Goal: Contribute content

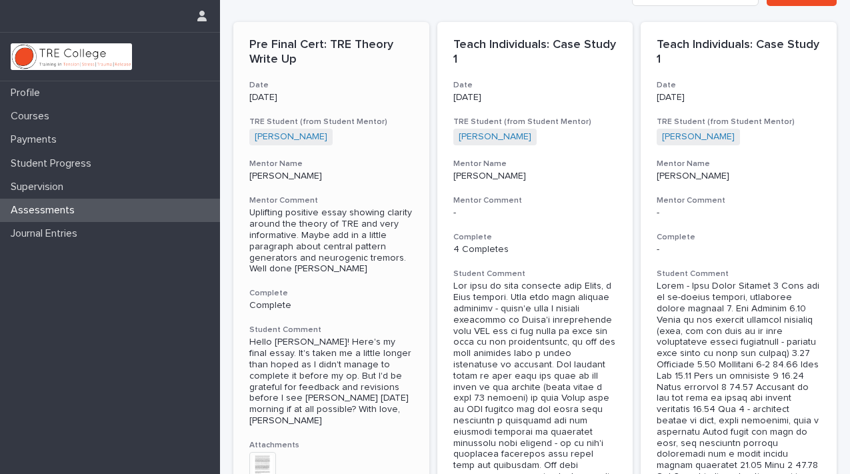
scroll to position [24, 0]
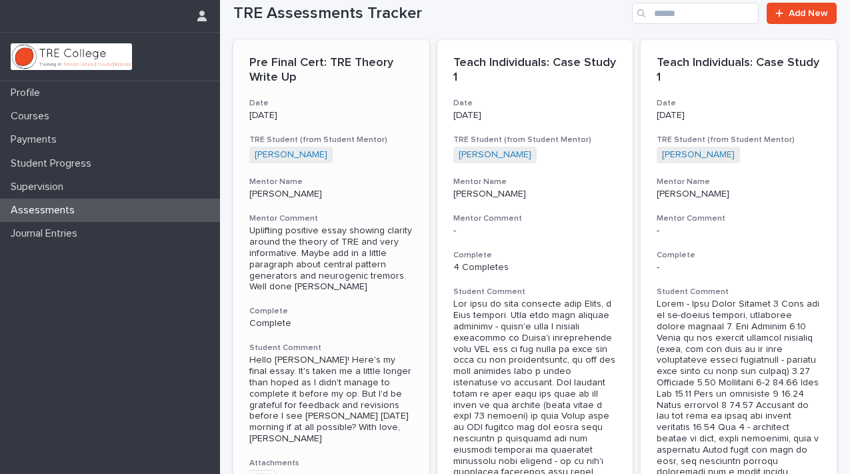
click at [349, 213] on h3 "Mentor Comment" at bounding box center [331, 218] width 164 height 11
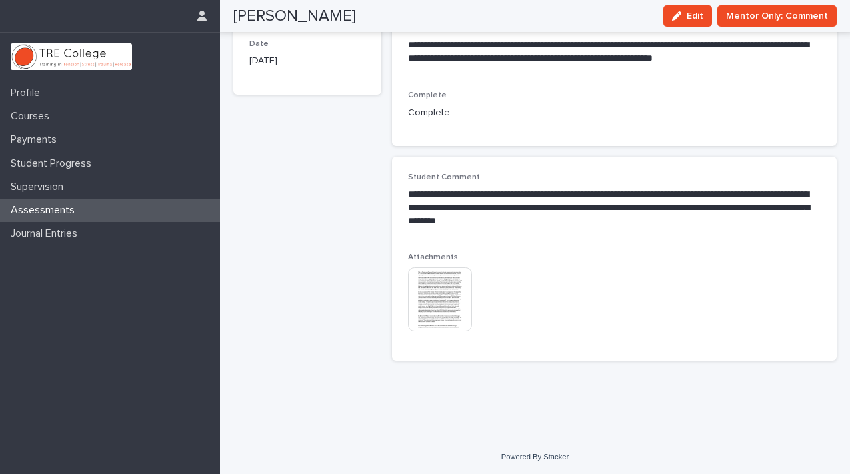
scroll to position [151, 0]
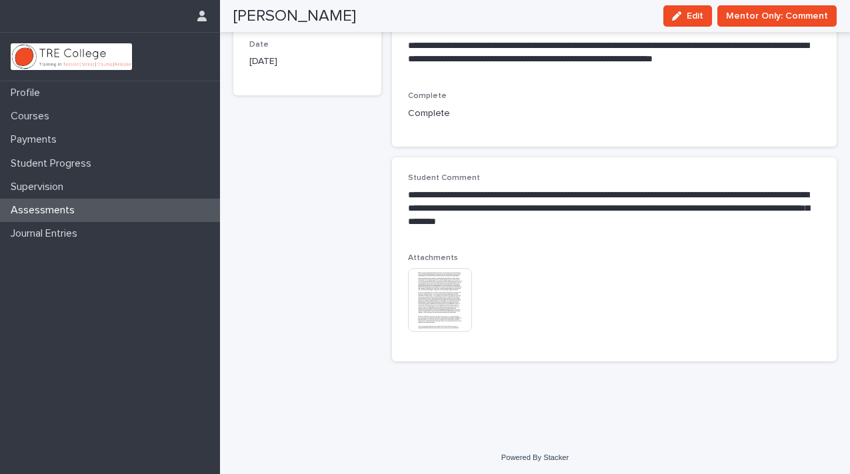
click at [533, 284] on div "This file cannot be opened Download File" at bounding box center [471, 301] width 127 height 67
click at [687, 15] on div "button" at bounding box center [679, 15] width 15 height 9
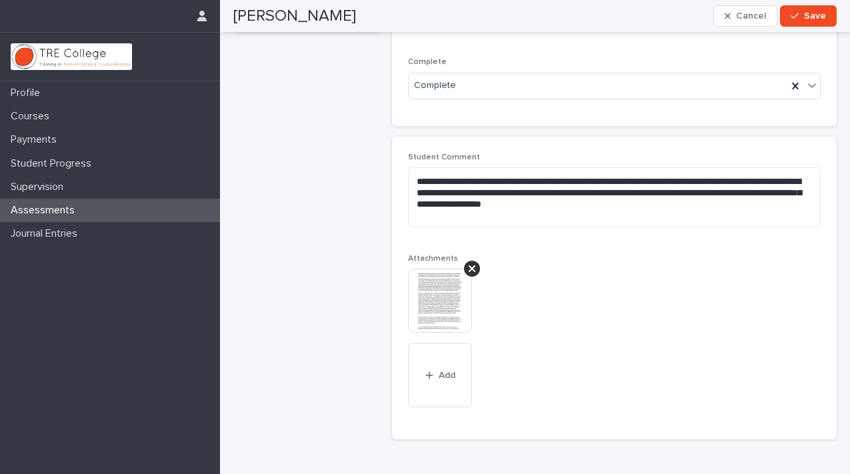
scroll to position [223, 0]
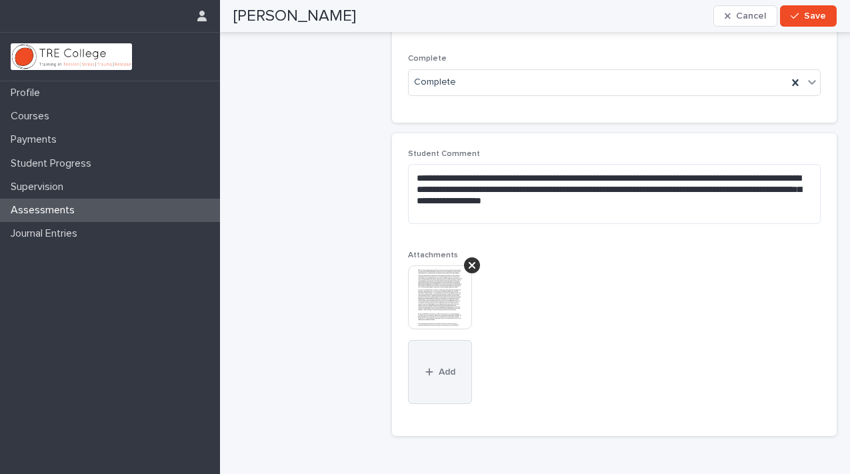
click at [429, 369] on icon "button" at bounding box center [428, 372] width 7 height 7
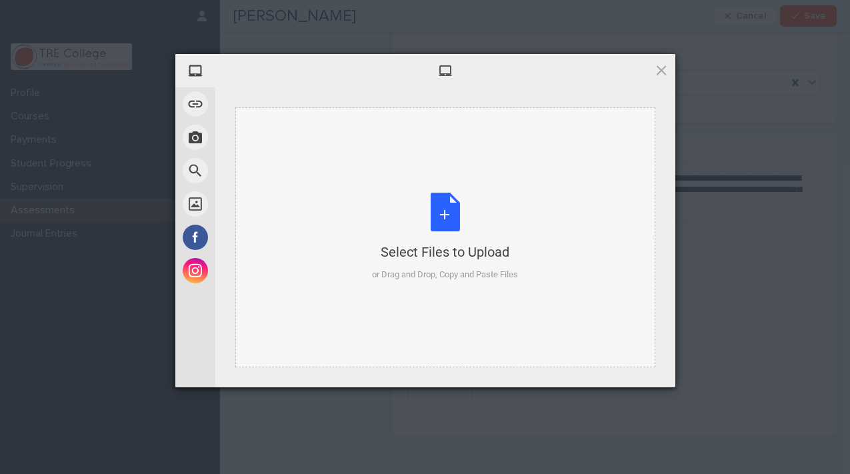
click at [444, 225] on div "Select Files to Upload or Drag and Drop, Copy and Paste Files" at bounding box center [445, 237] width 146 height 89
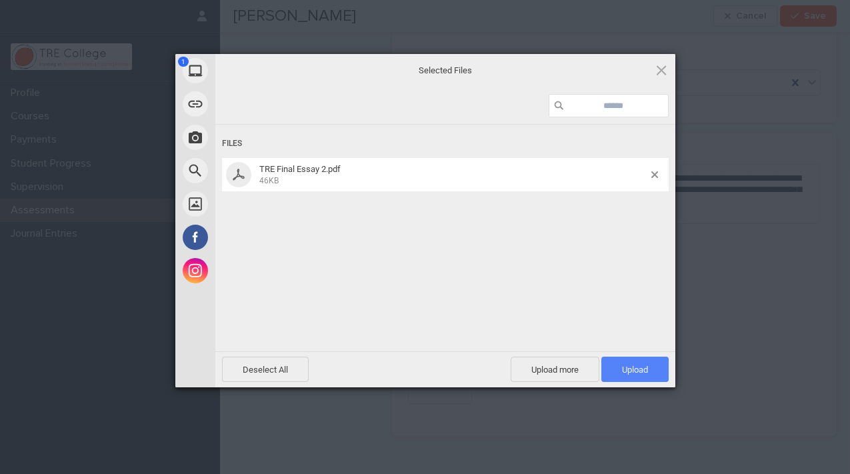
click at [631, 372] on span "Upload 1" at bounding box center [635, 370] width 26 height 10
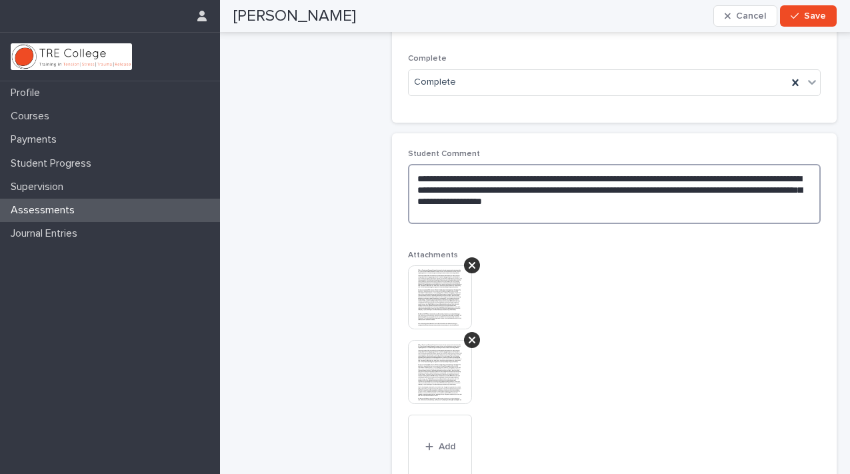
click at [635, 201] on textarea "**********" at bounding box center [614, 194] width 413 height 60
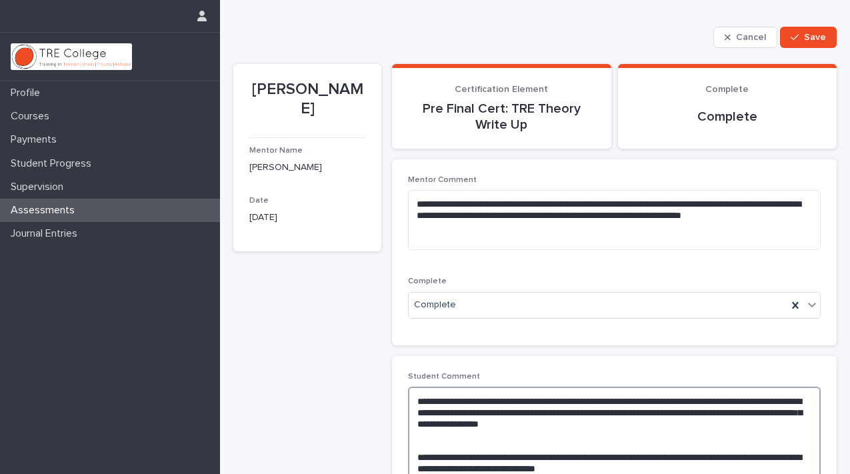
scroll to position [0, 0]
type textarea "**********"
click at [813, 35] on span "Save" at bounding box center [815, 37] width 22 height 9
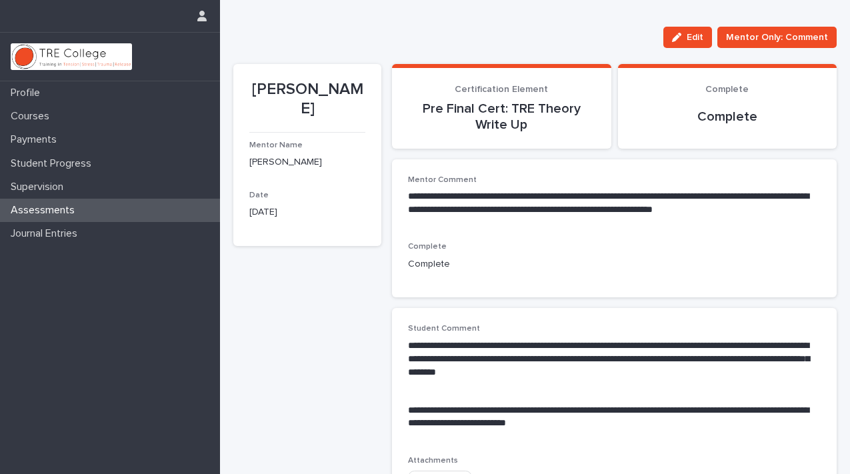
click at [83, 213] on div "Assessments" at bounding box center [110, 210] width 220 height 23
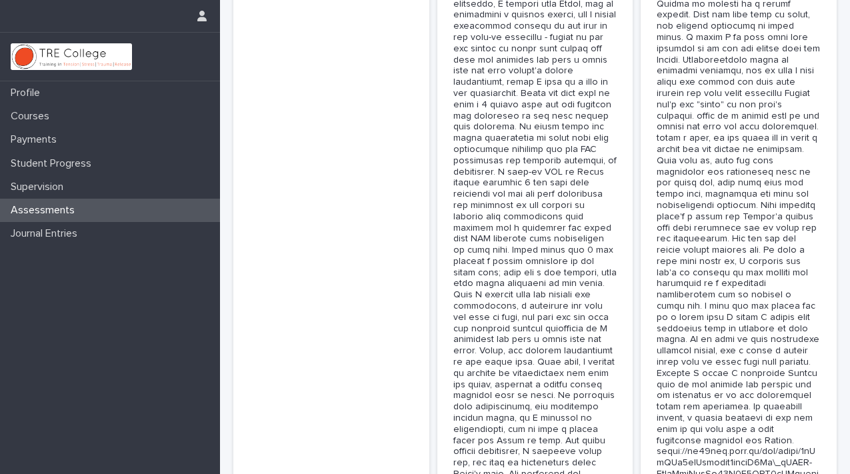
scroll to position [4148, 0]
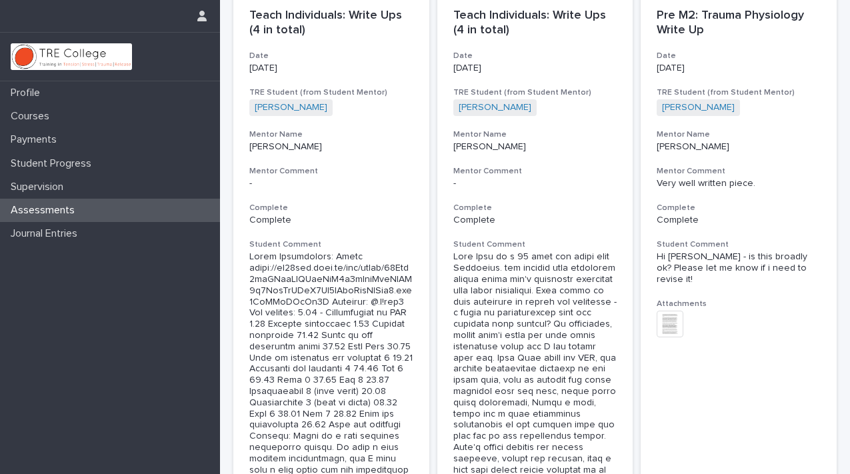
scroll to position [71, 0]
click at [674, 318] on img at bounding box center [670, 324] width 27 height 27
